Goal: Information Seeking & Learning: Learn about a topic

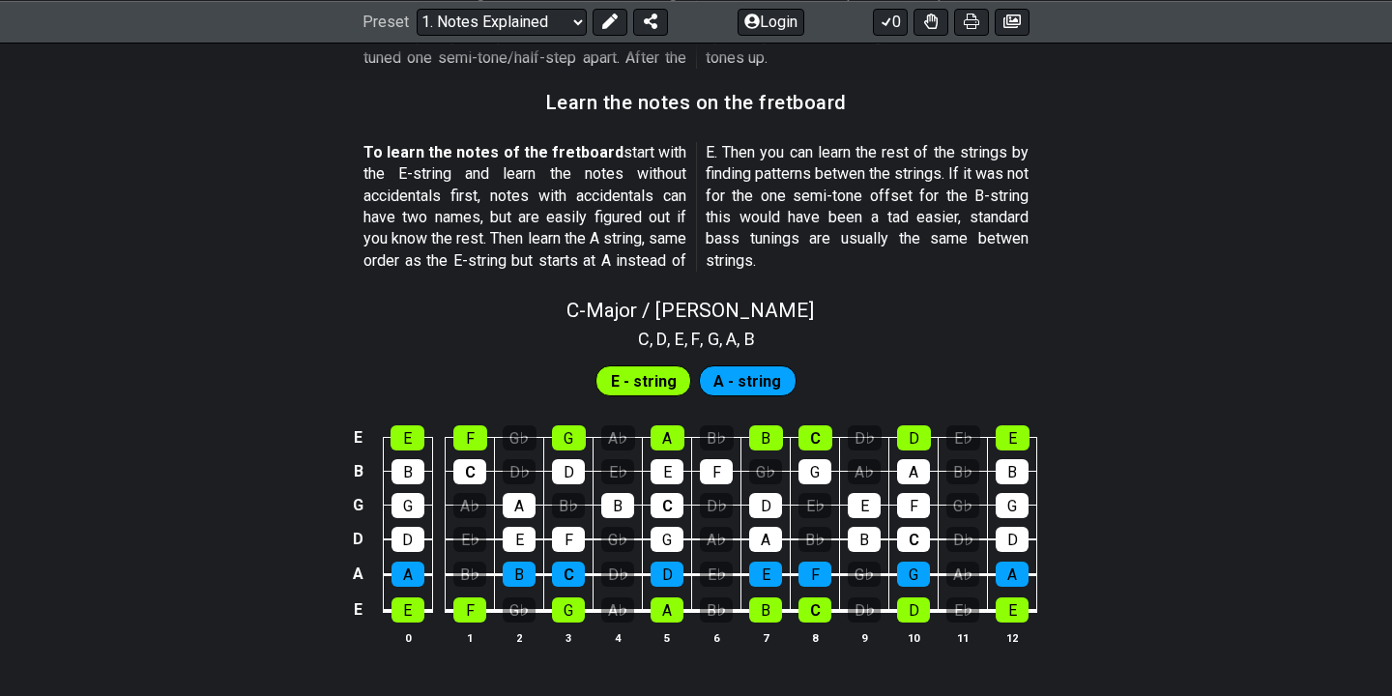
scroll to position [1712, 0]
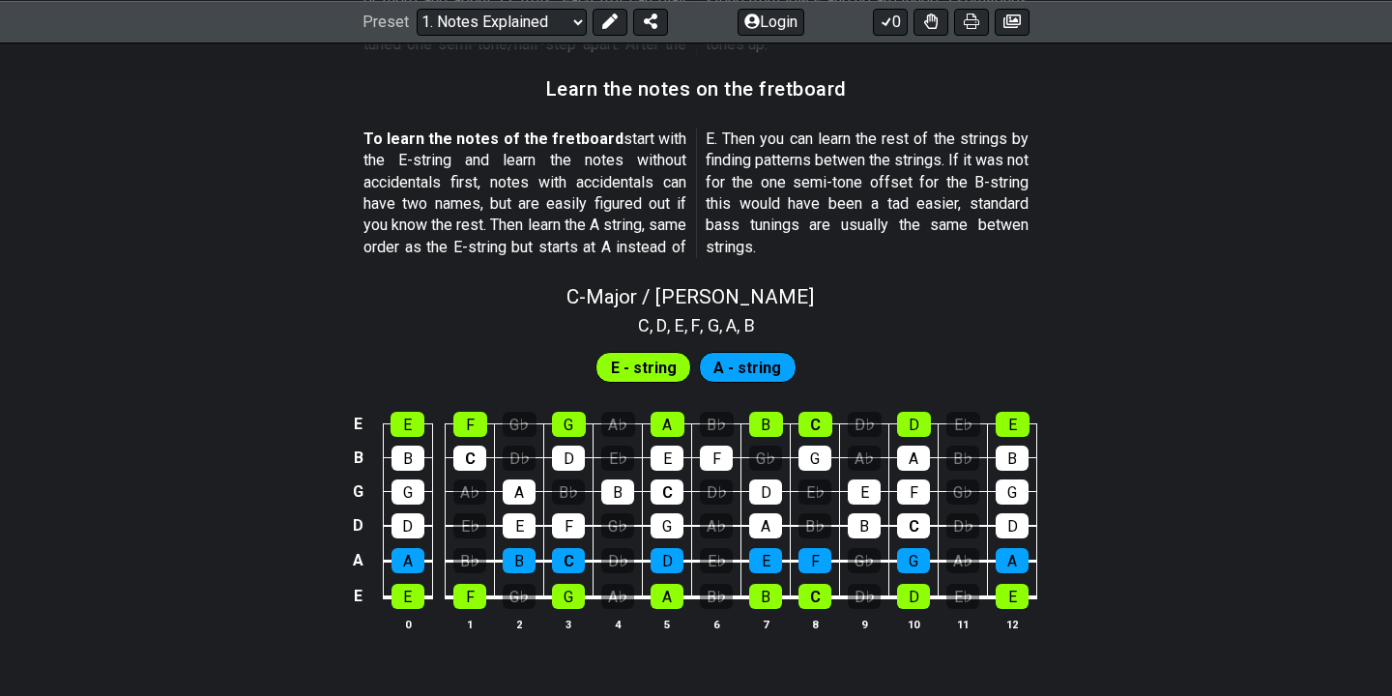
click at [719, 368] on span "A - string" at bounding box center [747, 368] width 68 height 28
click at [629, 377] on span "E - string" at bounding box center [644, 368] width 66 height 28
click at [631, 370] on span "E - string" at bounding box center [644, 368] width 66 height 28
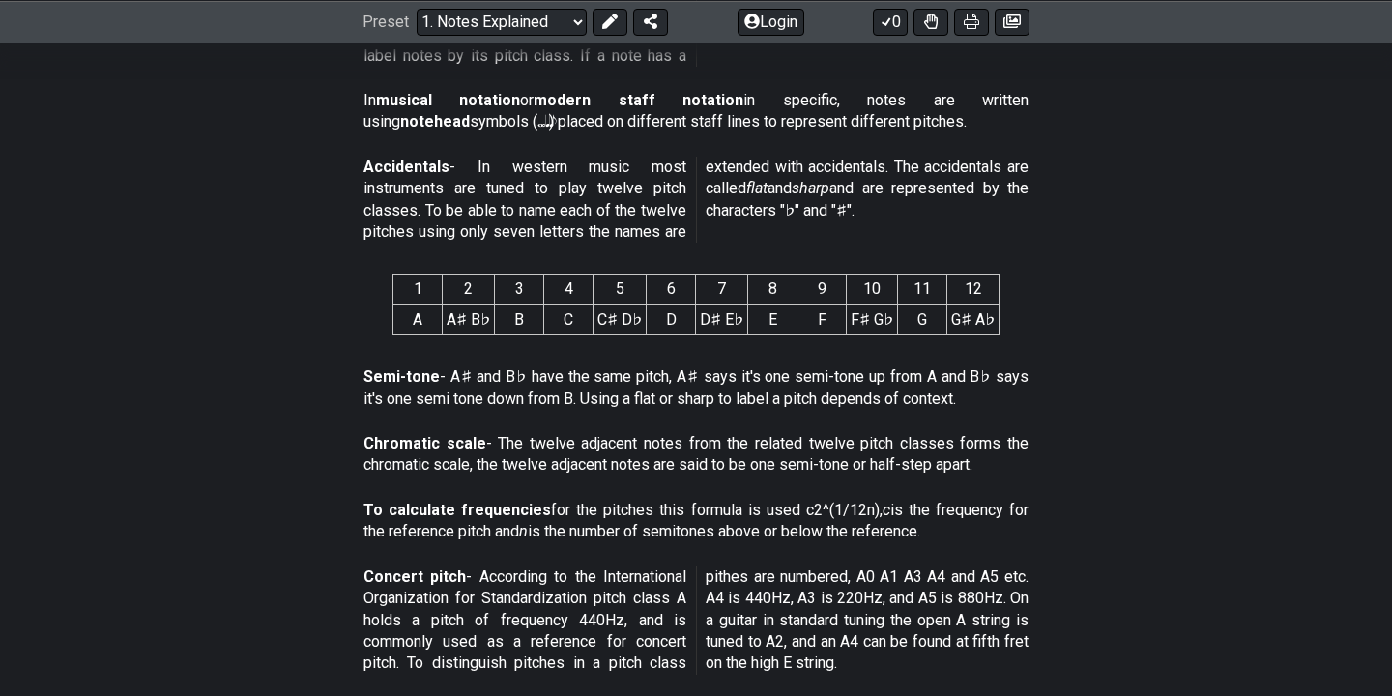
scroll to position [785, 0]
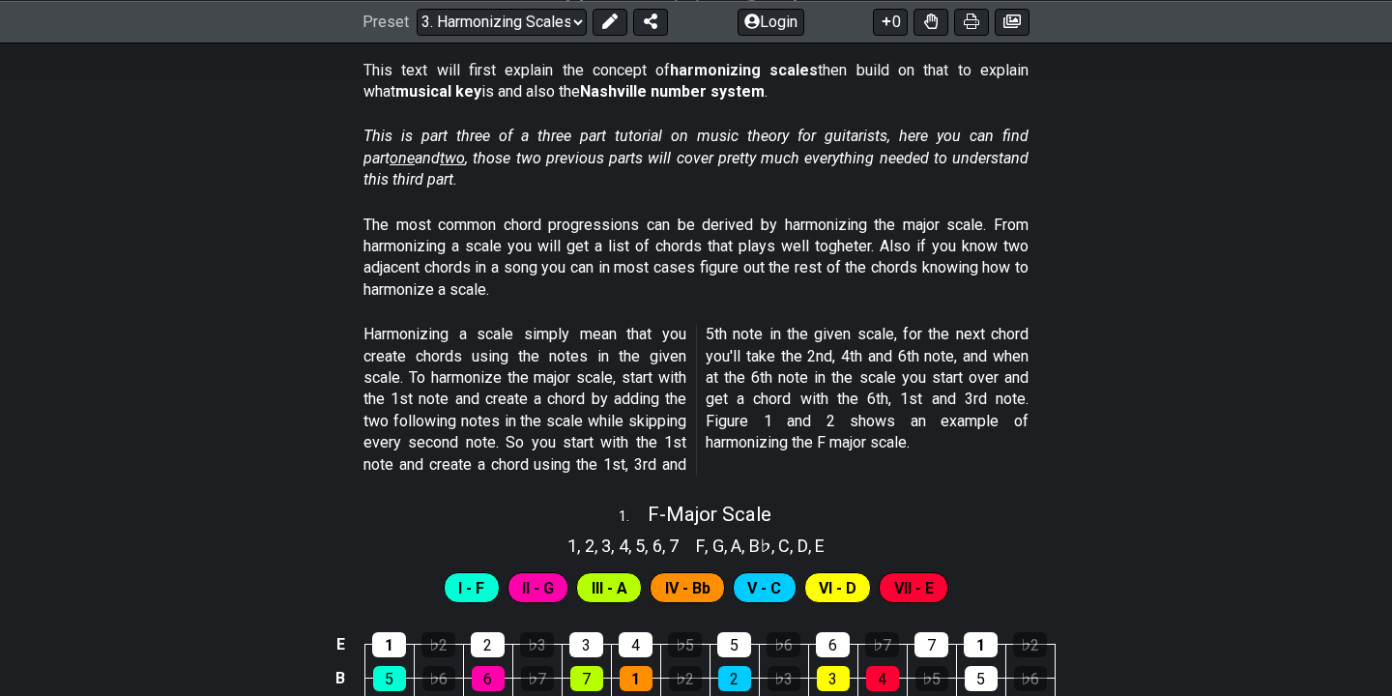
scroll to position [135, 0]
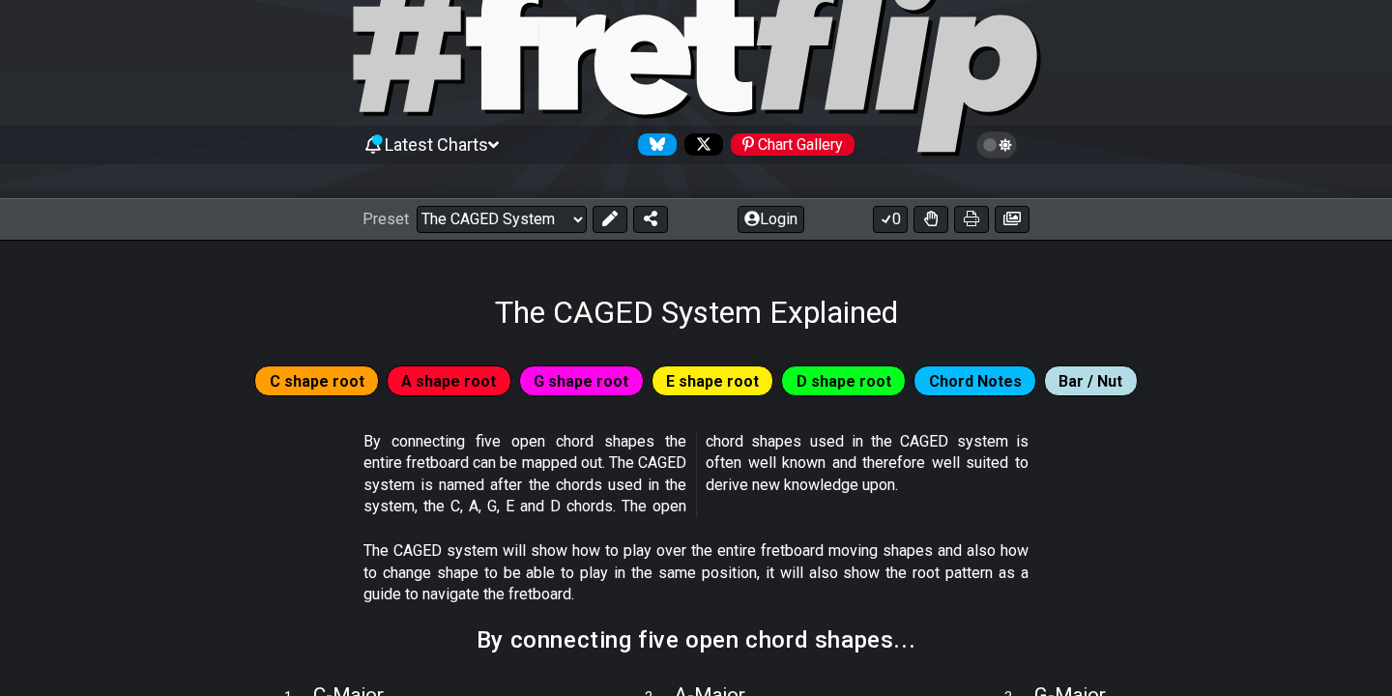
scroll to position [74, 0]
